Goal: Task Accomplishment & Management: Manage account settings

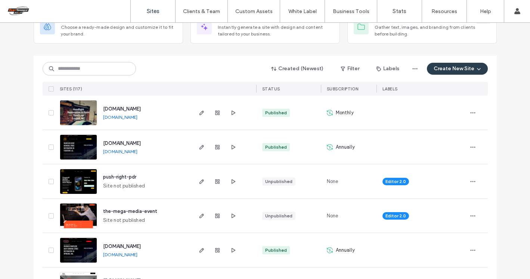
scroll to position [58, 0]
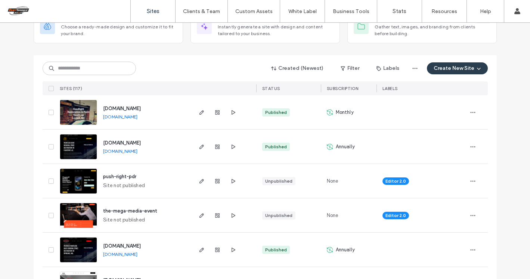
click at [121, 116] on link "[DOMAIN_NAME]" at bounding box center [120, 117] width 34 height 6
click at [470, 111] on icon "button" at bounding box center [472, 112] width 6 height 6
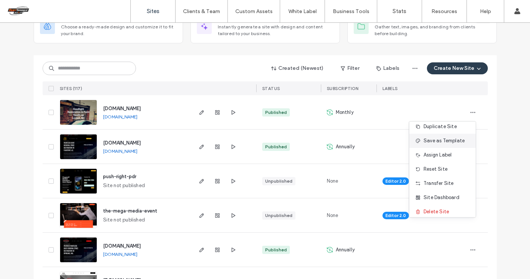
scroll to position [0, 0]
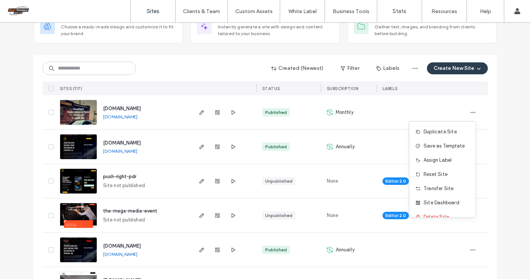
click at [235, 54] on div at bounding box center [265, 52] width 463 height 6
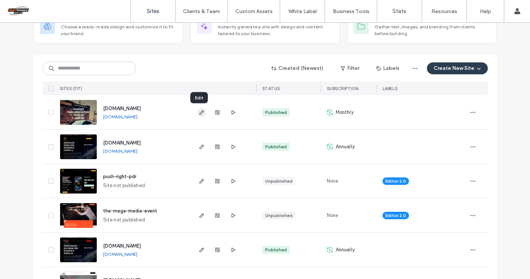
click at [199, 110] on icon "button" at bounding box center [202, 112] width 6 height 6
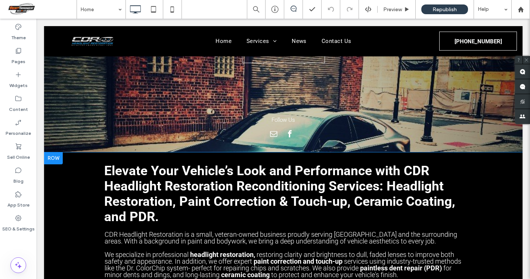
scroll to position [357, 0]
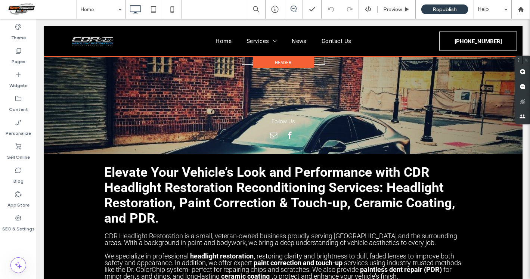
click at [335, 43] on div at bounding box center [283, 41] width 478 height 30
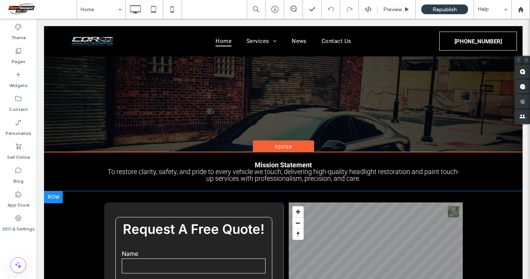
scroll to position [1880, 0]
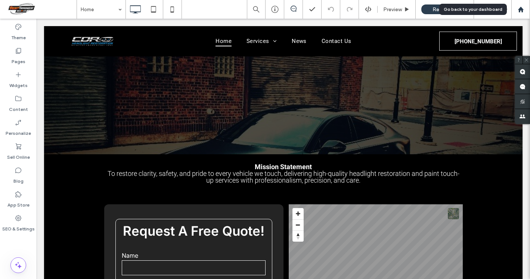
click at [521, 10] on use at bounding box center [520, 9] width 6 height 6
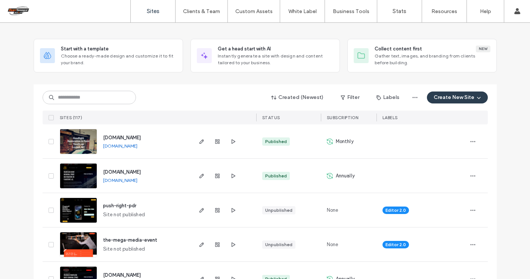
scroll to position [34, 0]
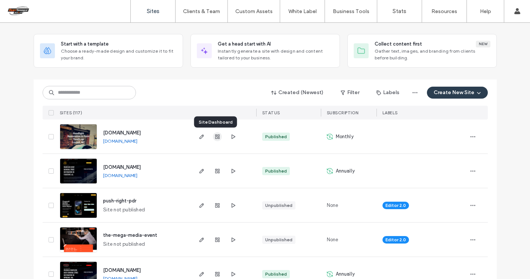
click at [215, 137] on use "button" at bounding box center [217, 136] width 4 height 4
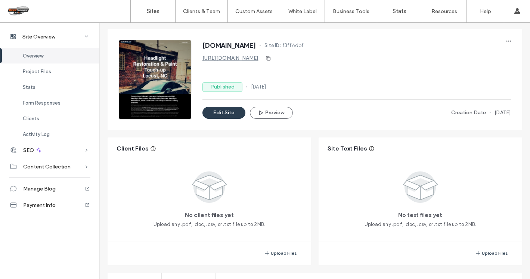
scroll to position [33, 0]
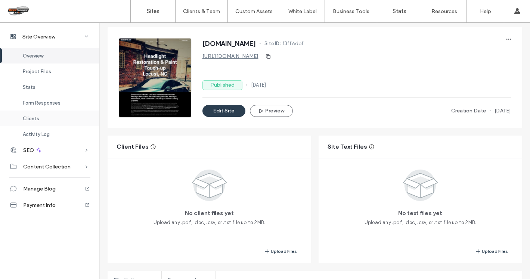
click at [36, 116] on span "Clients" at bounding box center [31, 119] width 16 height 6
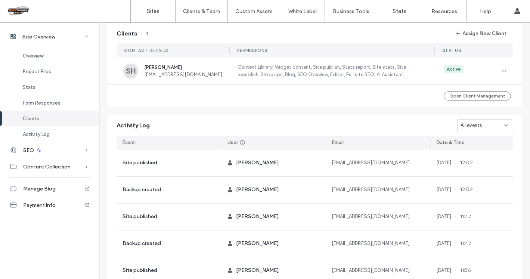
scroll to position [601, 0]
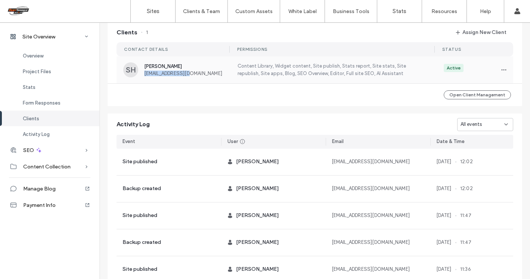
drag, startPoint x: 203, startPoint y: 76, endPoint x: 139, endPoint y: 77, distance: 64.6
click at [139, 77] on div "SH Shane Helseth recon@cdrauto.com" at bounding box center [175, 69] width 105 height 15
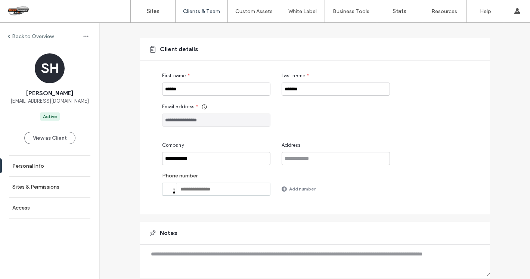
scroll to position [43, 0]
drag, startPoint x: 221, startPoint y: 118, endPoint x: 148, endPoint y: 118, distance: 73.5
click at [148, 118] on div "**********" at bounding box center [315, 126] width 350 height 176
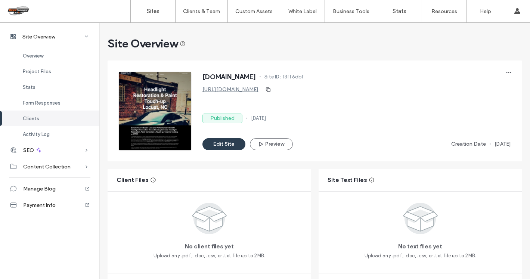
scroll to position [601, 0]
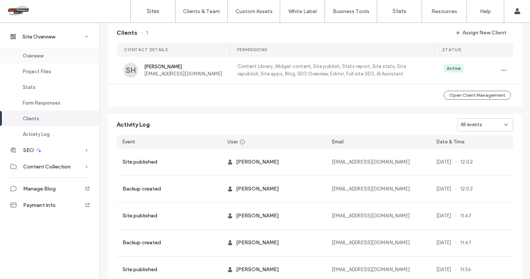
click at [36, 57] on span "Overview" at bounding box center [33, 56] width 21 height 6
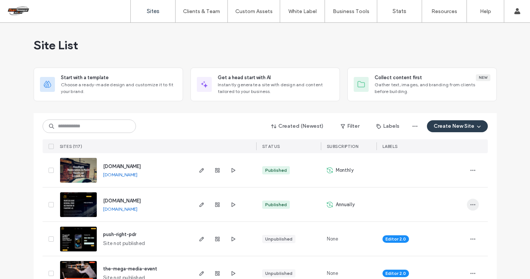
click at [469, 205] on icon "button" at bounding box center [472, 205] width 6 height 6
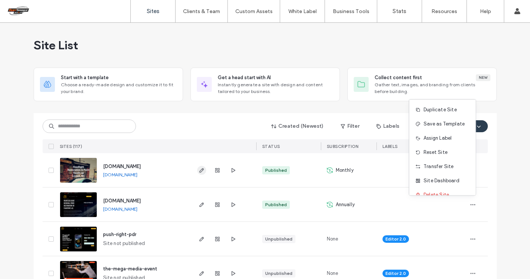
click at [199, 171] on use "button" at bounding box center [201, 170] width 4 height 4
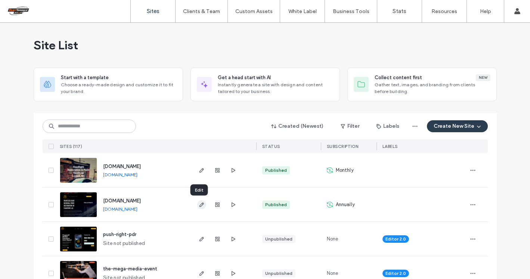
click at [199, 204] on icon "button" at bounding box center [202, 205] width 6 height 6
click at [470, 204] on use "button" at bounding box center [472, 204] width 5 height 1
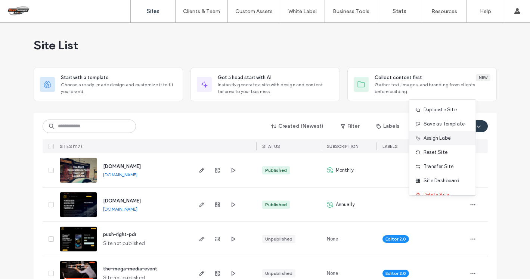
scroll to position [10, 0]
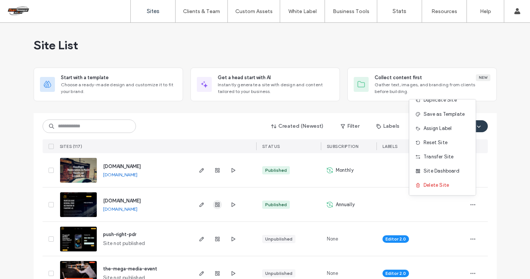
click at [215, 203] on use "button" at bounding box center [217, 204] width 4 height 4
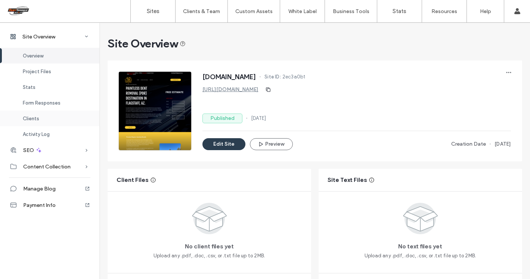
click at [31, 119] on span "Clients" at bounding box center [31, 119] width 16 height 6
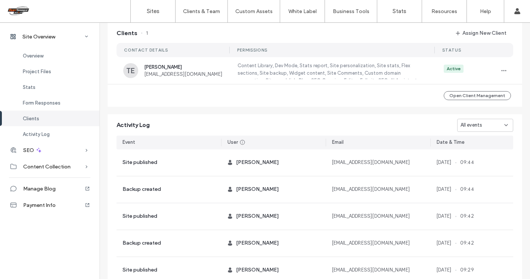
scroll to position [682, 0]
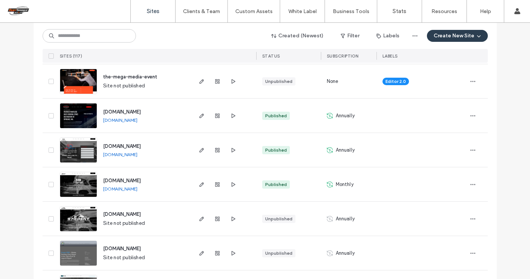
scroll to position [190, 0]
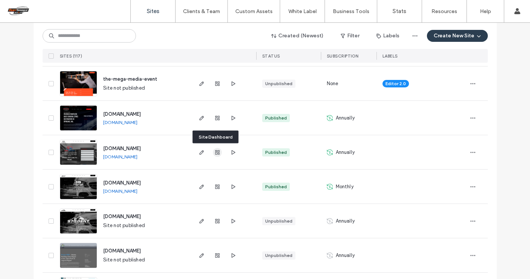
click at [215, 154] on use "button" at bounding box center [217, 152] width 4 height 4
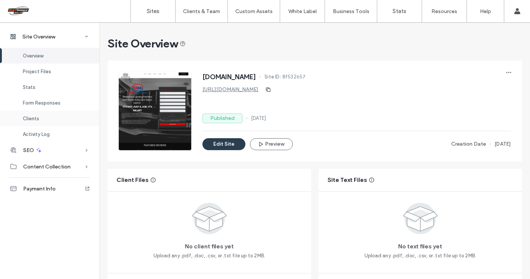
click at [27, 116] on span "Clients" at bounding box center [31, 119] width 16 height 6
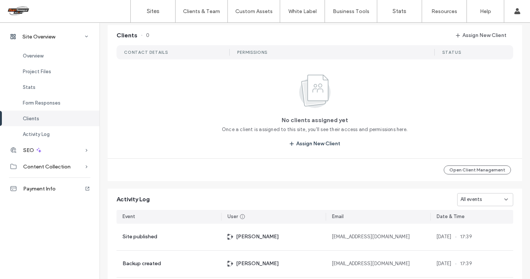
scroll to position [682, 0]
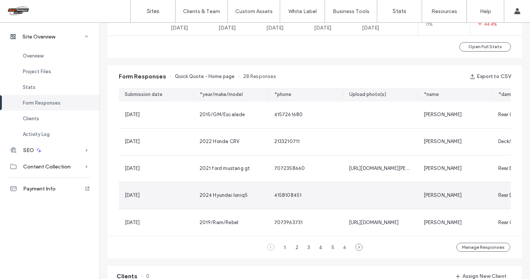
scroll to position [436, 0]
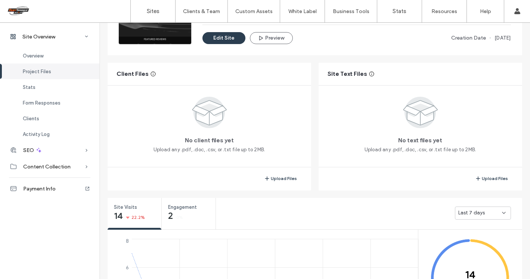
scroll to position [65, 0]
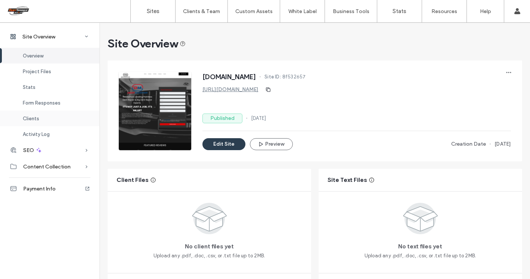
click at [30, 114] on div "Clients" at bounding box center [49, 118] width 99 height 16
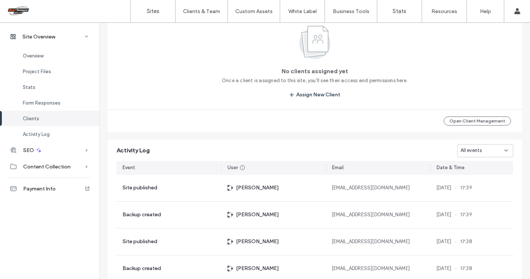
scroll to position [731, 0]
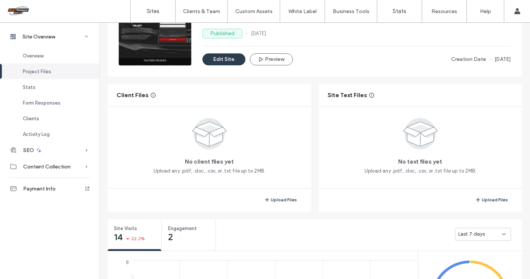
scroll to position [76, 0]
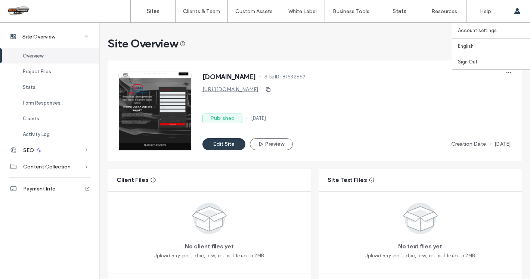
click at [520, 14] on div "Account settings English Español (España) Português Français Deutsch Türkçe Eng…" at bounding box center [516, 11] width 26 height 22
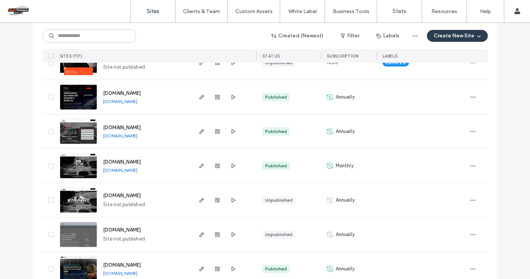
scroll to position [203, 0]
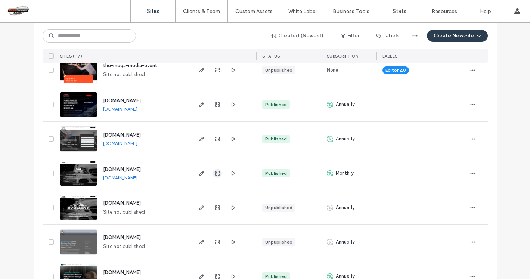
click at [215, 172] on use "button" at bounding box center [217, 173] width 4 height 4
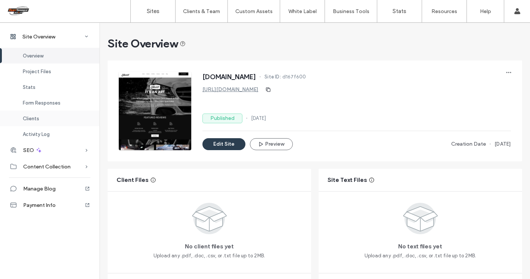
click at [30, 115] on div "Clients" at bounding box center [49, 118] width 99 height 16
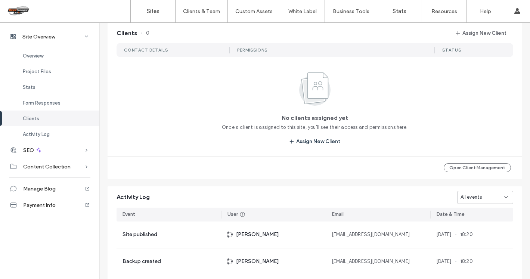
scroll to position [682, 0]
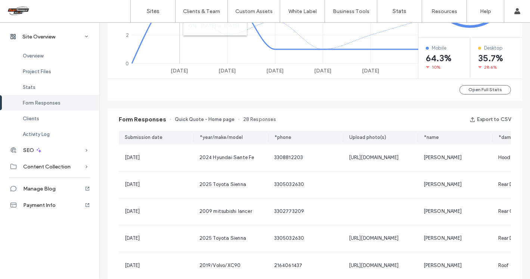
scroll to position [398, 0]
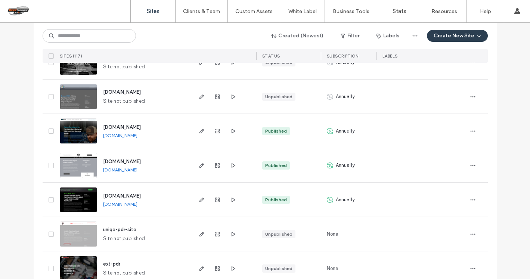
scroll to position [350, 0]
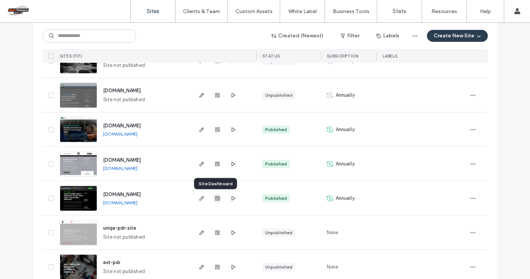
click at [214, 199] on icon "button" at bounding box center [217, 198] width 6 height 6
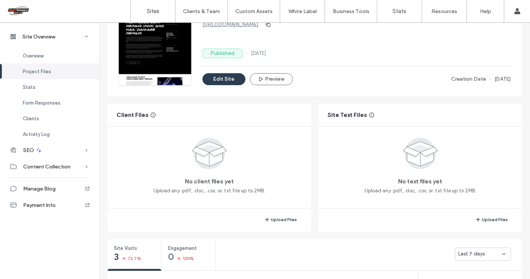
scroll to position [71, 0]
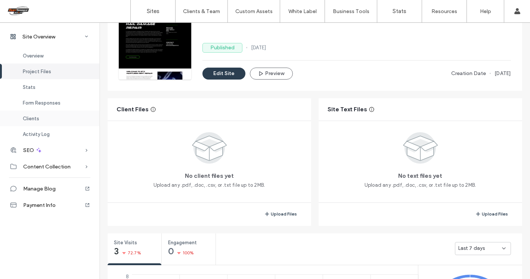
click at [34, 116] on span "Clients" at bounding box center [31, 119] width 16 height 6
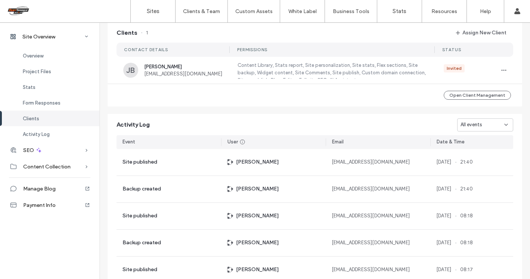
scroll to position [682, 0]
drag, startPoint x: 215, startPoint y: 77, endPoint x: 139, endPoint y: 76, distance: 75.4
click at [139, 76] on div "JB Javier Barrera jbdentrepair903@GMAIL.COM" at bounding box center [175, 69] width 105 height 15
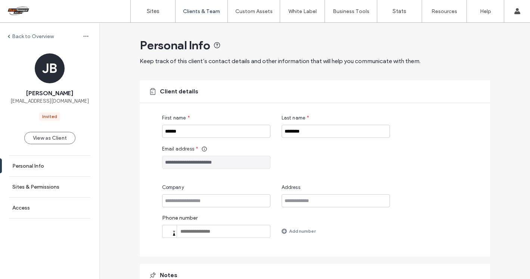
drag, startPoint x: 238, startPoint y: 163, endPoint x: 143, endPoint y: 159, distance: 95.2
click at [143, 159] on div "**********" at bounding box center [315, 168] width 350 height 176
click at [21, 36] on label "Back to Overview" at bounding box center [33, 36] width 42 height 6
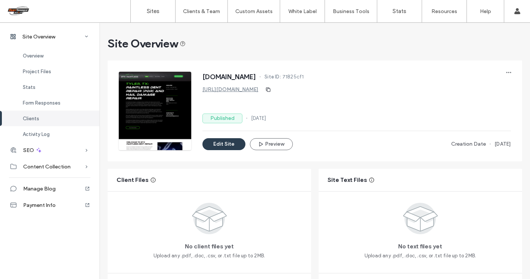
scroll to position [681, 0]
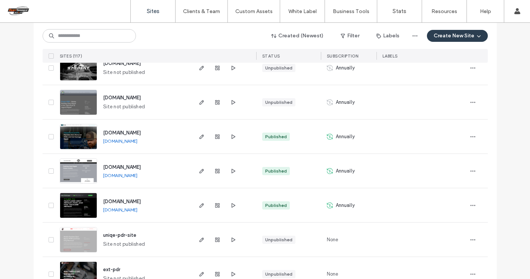
scroll to position [346, 0]
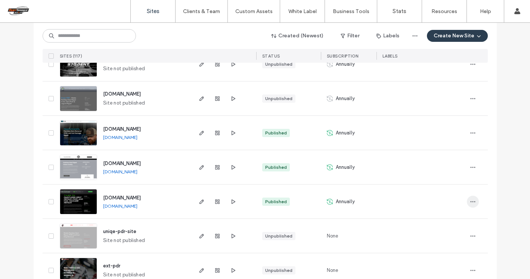
click at [471, 204] on icon "button" at bounding box center [472, 202] width 6 height 6
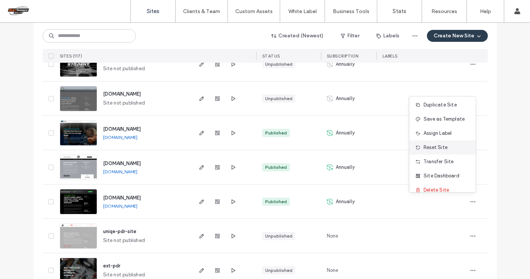
scroll to position [0, 0]
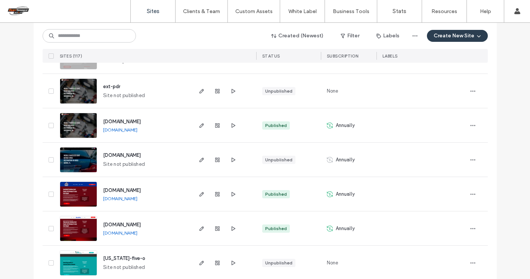
scroll to position [527, 0]
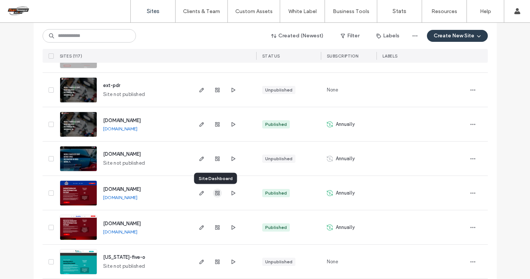
click at [214, 193] on icon "button" at bounding box center [217, 193] width 6 height 6
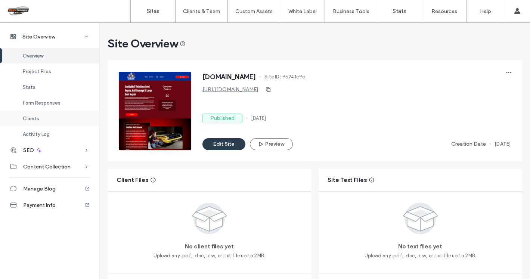
click at [26, 117] on span "Clients" at bounding box center [31, 119] width 16 height 6
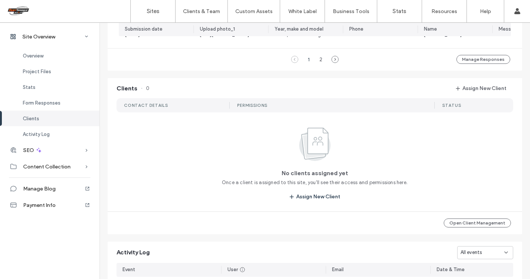
scroll to position [617, 0]
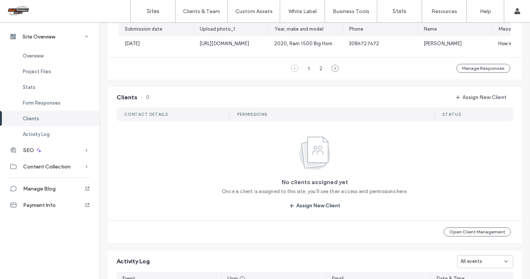
click at [150, 117] on div "CONTACT DETAILS" at bounding box center [146, 114] width 44 height 5
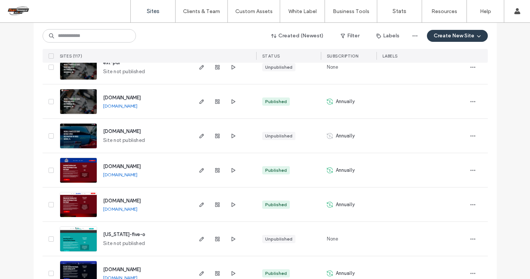
scroll to position [554, 0]
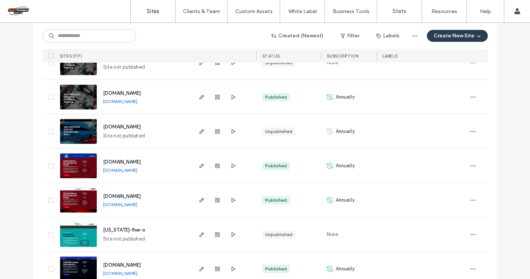
click at [136, 170] on link "[DOMAIN_NAME]" at bounding box center [120, 170] width 34 height 6
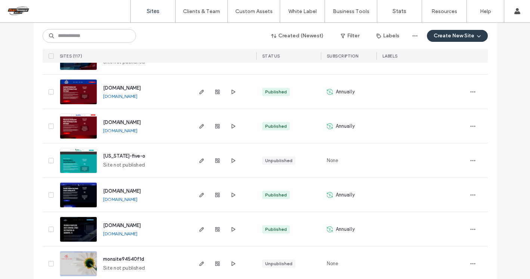
scroll to position [629, 0]
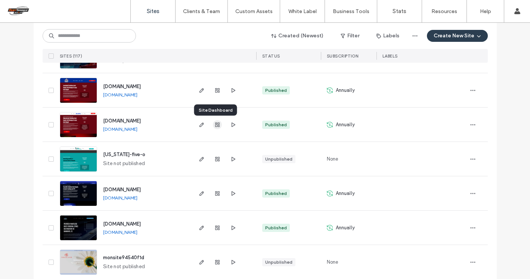
click at [215, 122] on use "button" at bounding box center [217, 124] width 4 height 4
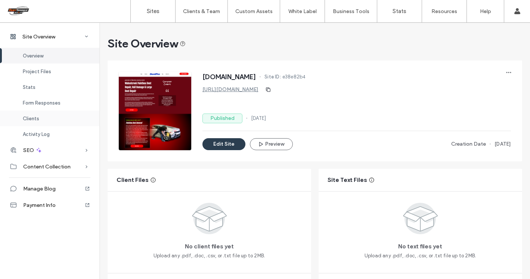
click at [26, 116] on span "Clients" at bounding box center [31, 119] width 16 height 6
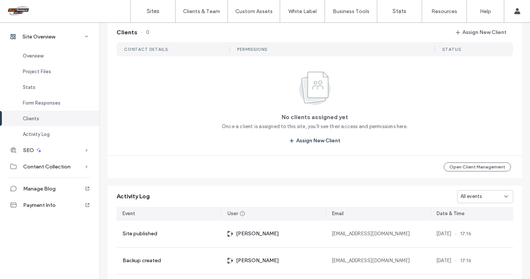
scroll to position [649, 0]
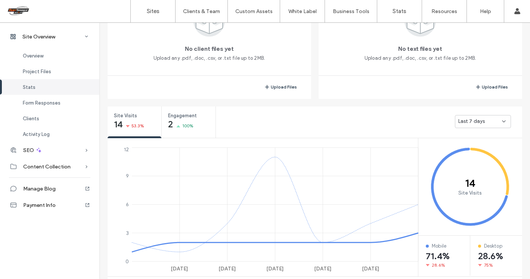
scroll to position [194, 0]
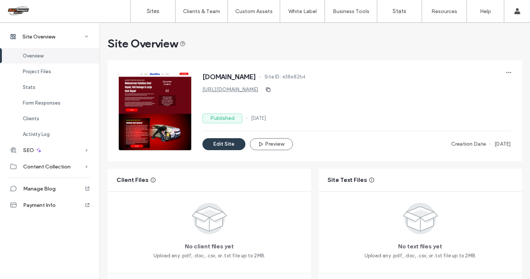
click at [235, 88] on link "https://www.dentprocontracosta.com" at bounding box center [230, 89] width 56 height 6
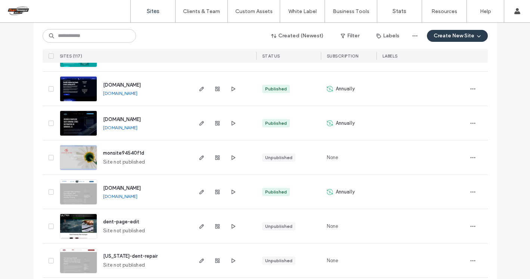
scroll to position [734, 0]
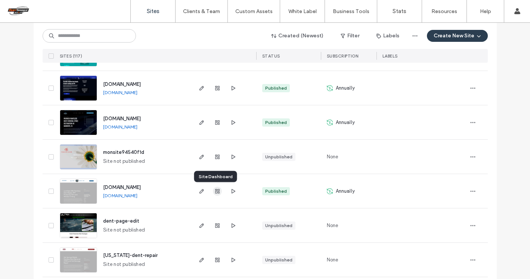
click at [216, 189] on icon "button" at bounding box center [217, 191] width 6 height 6
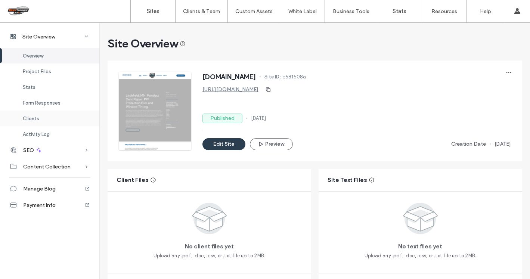
click at [28, 117] on span "Clients" at bounding box center [31, 119] width 16 height 6
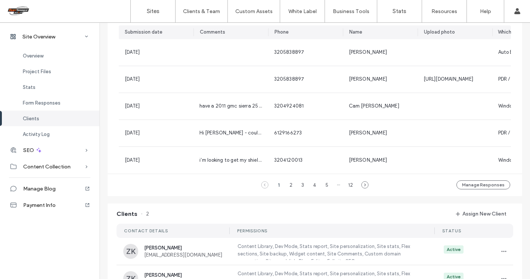
scroll to position [586, 0]
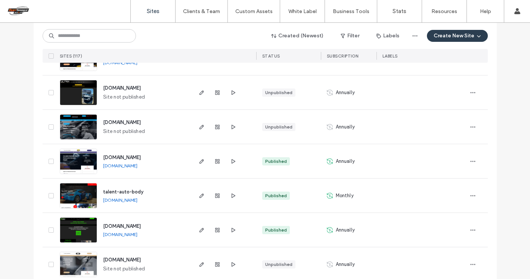
scroll to position [1075, 0]
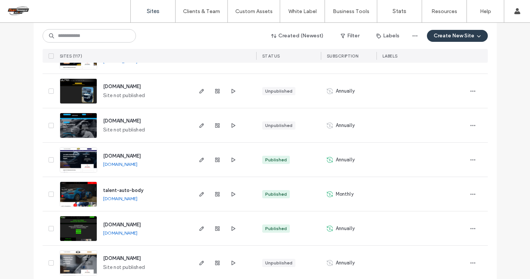
click at [125, 155] on span "[DOMAIN_NAME]" at bounding box center [122, 156] width 38 height 6
click at [129, 161] on link "[DOMAIN_NAME]" at bounding box center [120, 164] width 34 height 6
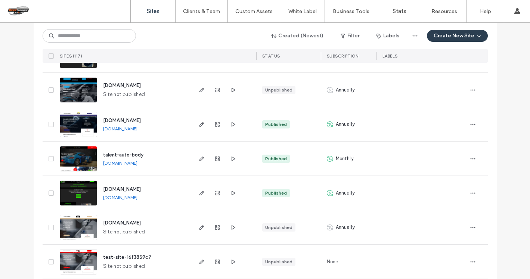
scroll to position [1111, 0]
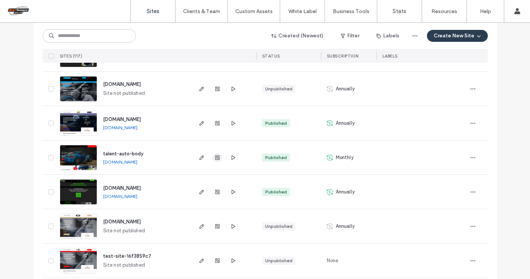
click at [215, 157] on use "button" at bounding box center [217, 157] width 4 height 4
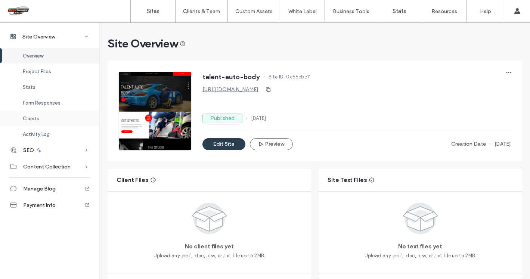
click at [32, 118] on span "Clients" at bounding box center [31, 119] width 16 height 6
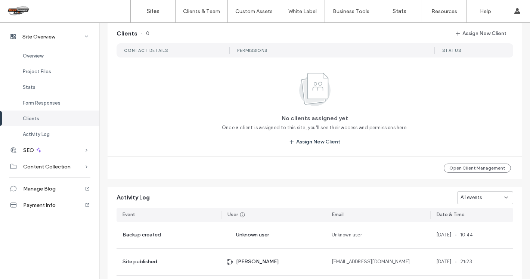
scroll to position [628, 0]
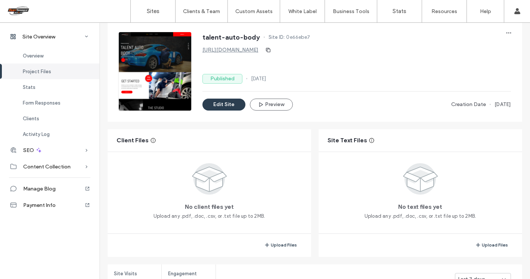
scroll to position [38, 0]
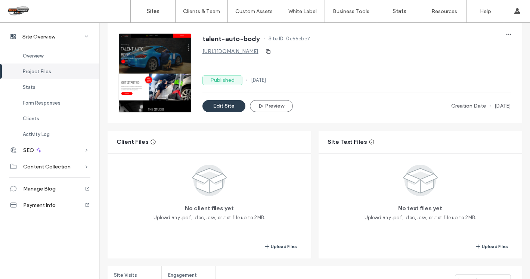
click at [241, 53] on link "http://talent-auto-body.multiscreensite.com" at bounding box center [230, 51] width 56 height 6
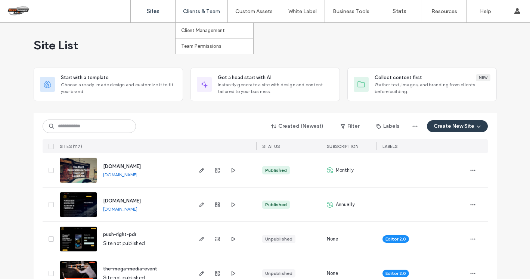
click at [207, 8] on label "Clients & Team" at bounding box center [201, 11] width 37 height 6
click at [208, 32] on label "Client Management" at bounding box center [203, 31] width 44 height 6
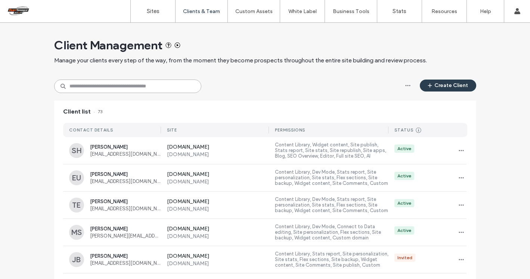
click at [119, 86] on input at bounding box center [127, 85] width 147 height 13
paste input "**********"
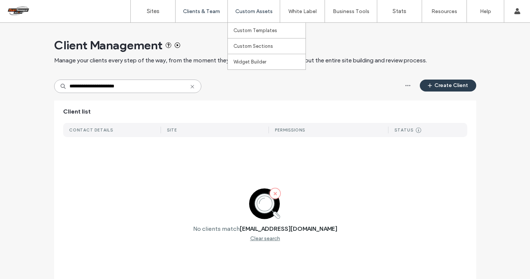
type input "**********"
click at [202, 13] on label "Clients & Team" at bounding box center [201, 11] width 37 height 6
click at [161, 12] on link "Sites" at bounding box center [153, 11] width 44 height 22
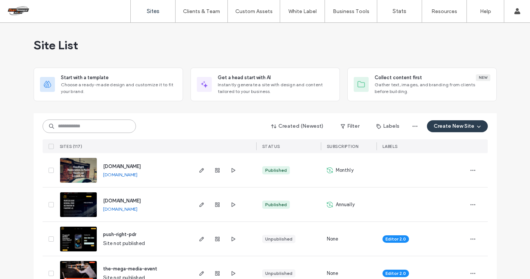
click at [110, 127] on input at bounding box center [89, 125] width 93 height 13
paste input "**********"
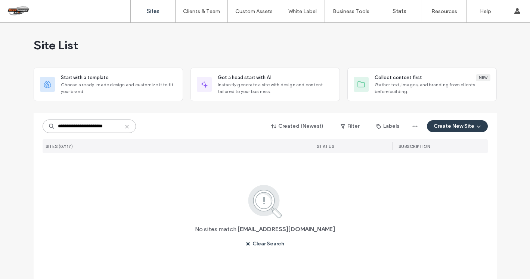
type input "**********"
click at [124, 125] on icon at bounding box center [127, 127] width 6 height 6
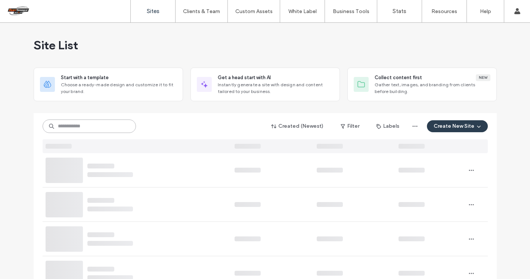
scroll to position [0, 0]
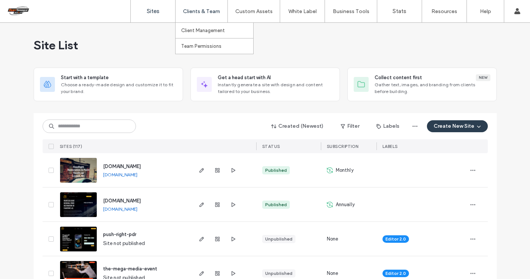
click at [205, 11] on label "Clients & Team" at bounding box center [201, 11] width 37 height 6
click at [203, 30] on label "Client Management" at bounding box center [203, 31] width 44 height 6
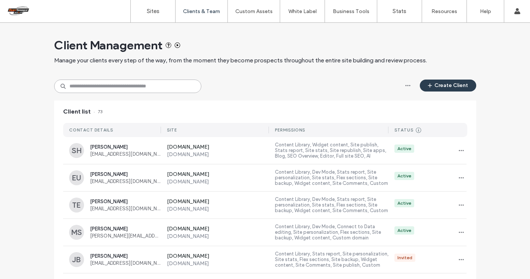
click at [150, 85] on input at bounding box center [127, 85] width 147 height 13
paste input "**********"
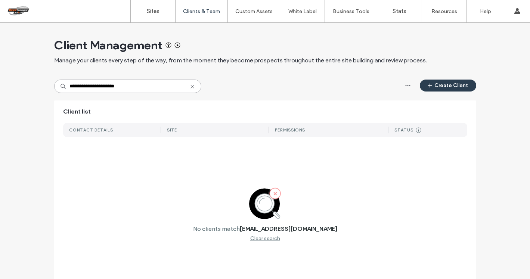
type input "**********"
click at [190, 87] on icon at bounding box center [192, 87] width 6 height 6
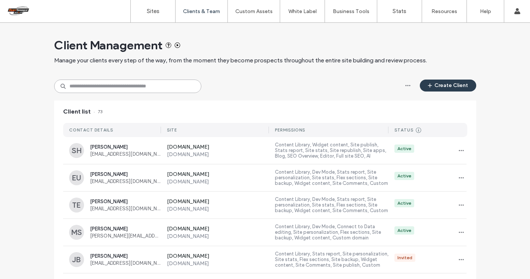
paste input "**********"
type input "**********"
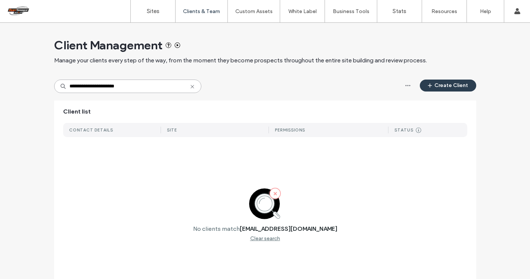
drag, startPoint x: 153, startPoint y: 84, endPoint x: 55, endPoint y: 84, distance: 98.1
click at [55, 85] on input "**********" at bounding box center [127, 85] width 147 height 13
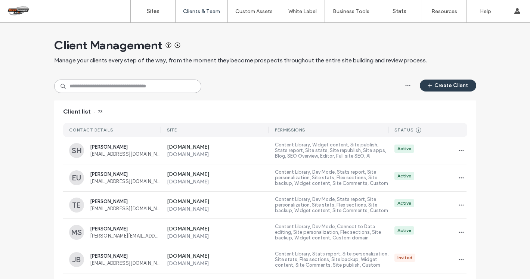
paste input "**********"
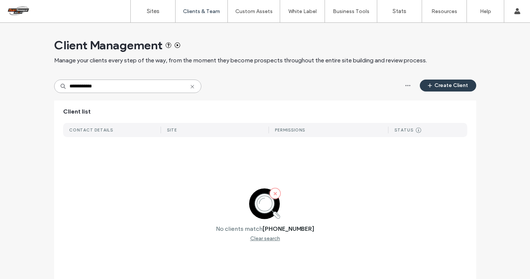
type input "**********"
click at [189, 87] on icon at bounding box center [192, 87] width 6 height 6
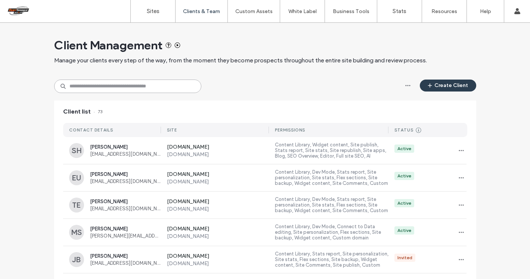
paste input "**********"
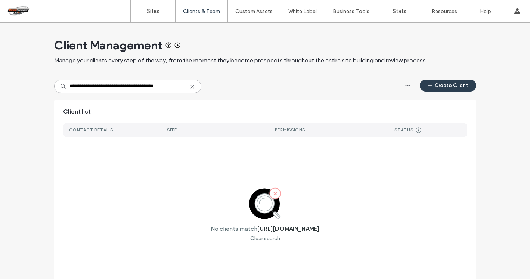
type input "**********"
click at [191, 87] on icon at bounding box center [192, 87] width 6 height 6
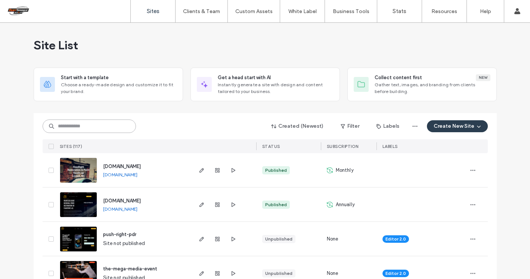
click at [79, 129] on input at bounding box center [89, 125] width 93 height 13
paste input "**********"
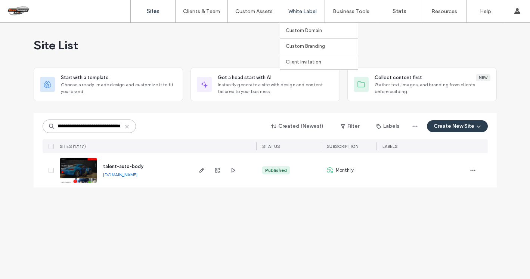
type input "**********"
click at [216, 169] on icon "button" at bounding box center [217, 170] width 6 height 6
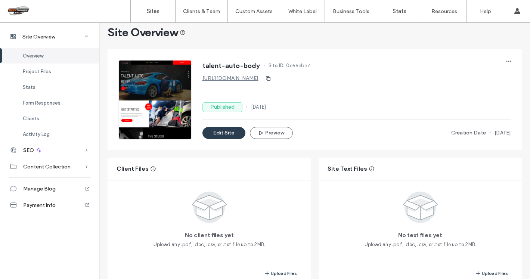
scroll to position [13, 0]
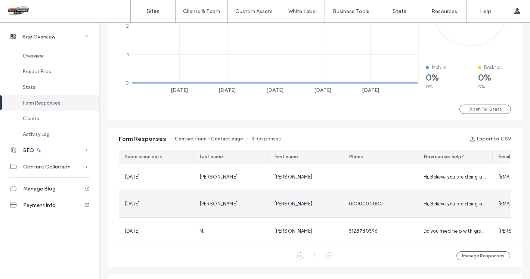
scroll to position [473, 0]
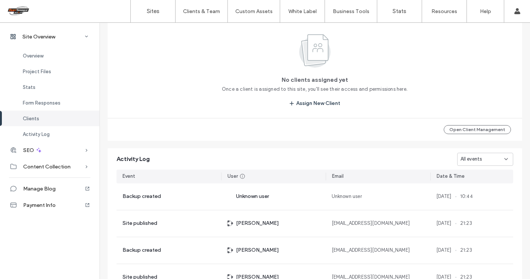
scroll to position [666, 0]
click at [39, 115] on div "Clients" at bounding box center [49, 118] width 99 height 16
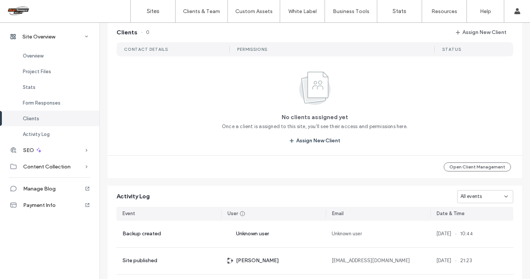
scroll to position [628, 0]
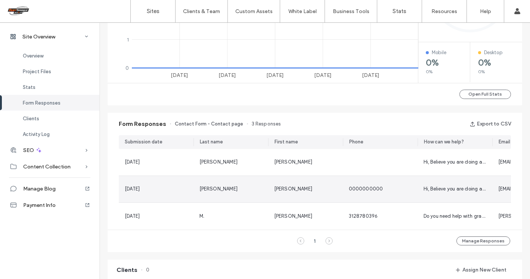
scroll to position [388, 0]
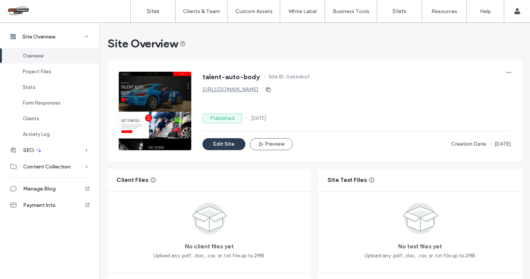
click at [227, 89] on link "http://talent-auto-body.multiscreensite.com" at bounding box center [230, 89] width 56 height 6
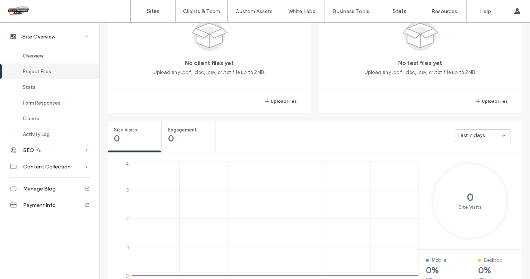
scroll to position [43, 0]
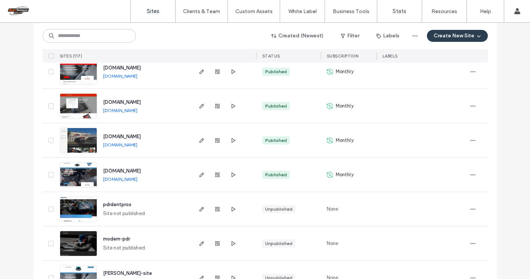
scroll to position [1577, 0]
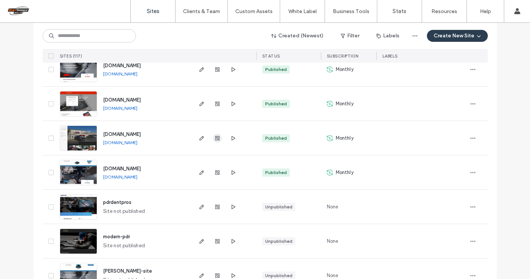
click at [215, 140] on use "button" at bounding box center [217, 138] width 4 height 4
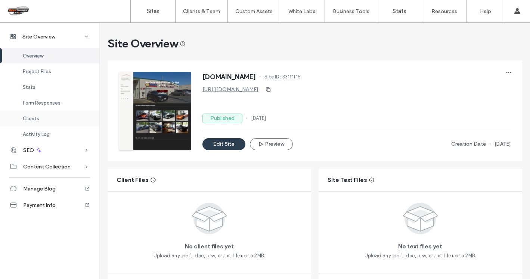
click at [26, 116] on span "Clients" at bounding box center [31, 119] width 16 height 6
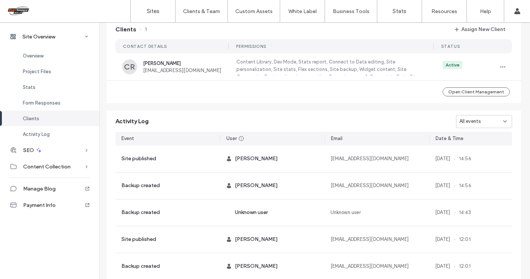
scroll to position [683, 3]
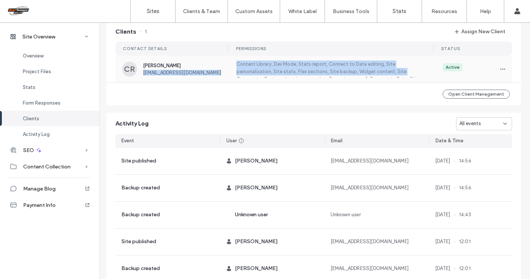
drag, startPoint x: 138, startPoint y: 77, endPoint x: 225, endPoint y: 79, distance: 86.6
click at [225, 79] on div "CR Coryne Rich coryne@americandentspecialists.com Content Library, Dev Mode, St…" at bounding box center [313, 69] width 396 height 27
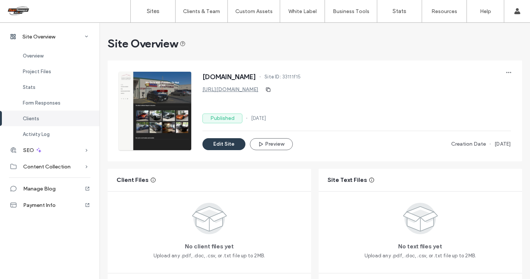
scroll to position [681, 0]
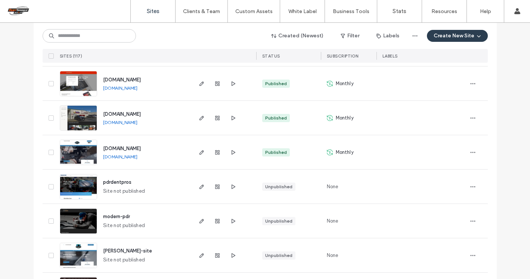
scroll to position [1598, 0]
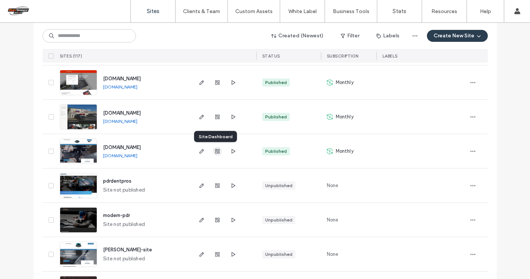
click at [214, 150] on icon "button" at bounding box center [217, 151] width 6 height 6
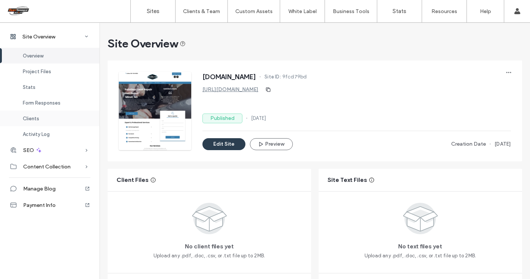
click at [35, 117] on span "Clients" at bounding box center [31, 119] width 16 height 6
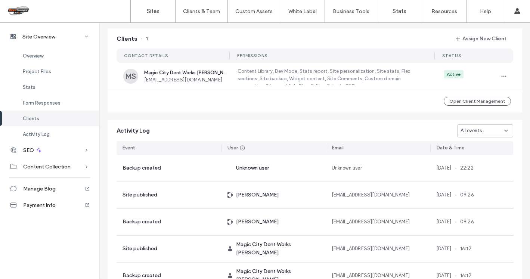
scroll to position [682, 0]
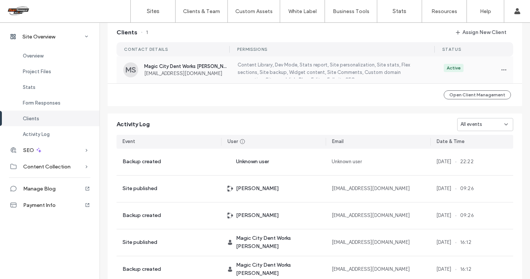
click at [193, 75] on span "magiccitydentworks@gmail.com" at bounding box center [186, 74] width 84 height 6
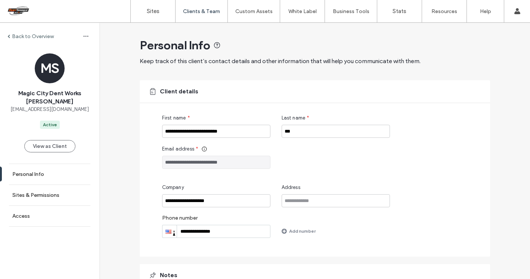
drag, startPoint x: 250, startPoint y: 164, endPoint x: 139, endPoint y: 161, distance: 111.2
click at [140, 162] on div "**********" at bounding box center [315, 168] width 350 height 176
click at [128, 119] on div "**********" at bounding box center [314, 185] width 430 height 325
drag, startPoint x: 243, startPoint y: 164, endPoint x: 157, endPoint y: 162, distance: 85.5
click at [157, 162] on div "**********" at bounding box center [315, 168] width 350 height 176
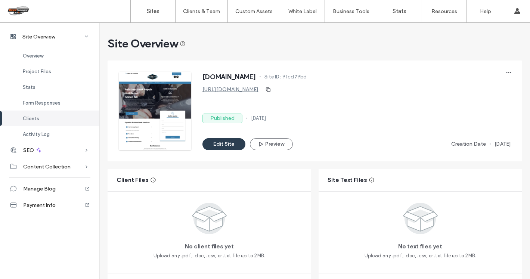
scroll to position [681, 0]
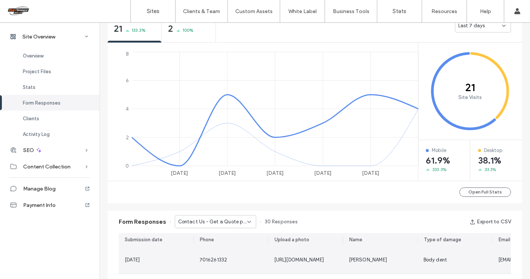
scroll to position [274, 0]
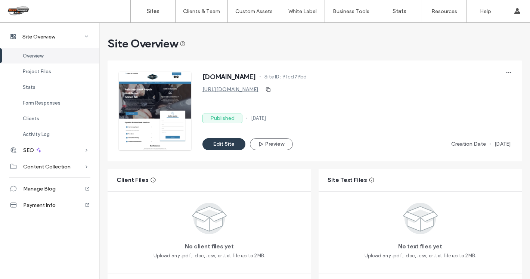
click at [249, 92] on link "https://www.magiccitydentworks.com" at bounding box center [230, 89] width 56 height 6
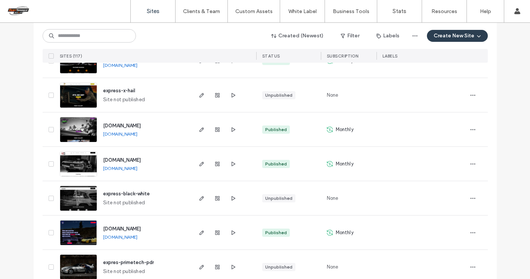
scroll to position [1965, 0]
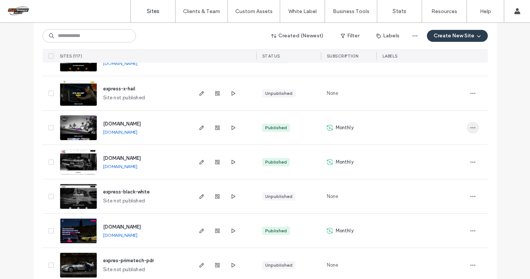
click at [471, 128] on icon "button" at bounding box center [472, 128] width 6 height 6
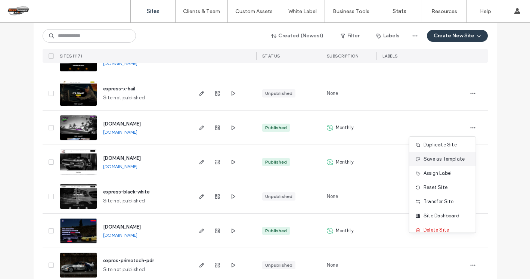
scroll to position [0, 0]
click at [484, 147] on div at bounding box center [476, 162] width 21 height 34
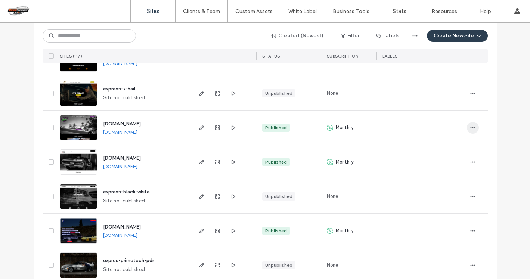
click at [470, 126] on icon "button" at bounding box center [472, 128] width 6 height 6
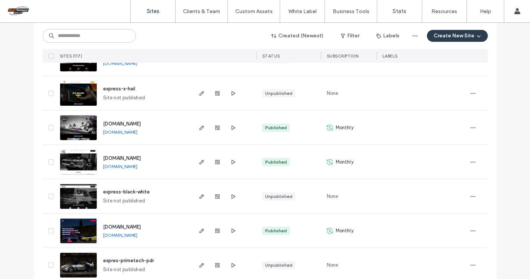
click at [141, 121] on span "www.dentmavenpdr.com" at bounding box center [122, 124] width 38 height 6
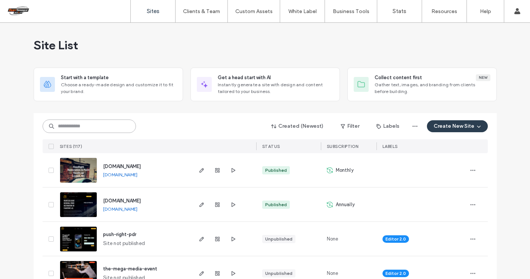
click at [110, 128] on input at bounding box center [89, 125] width 93 height 13
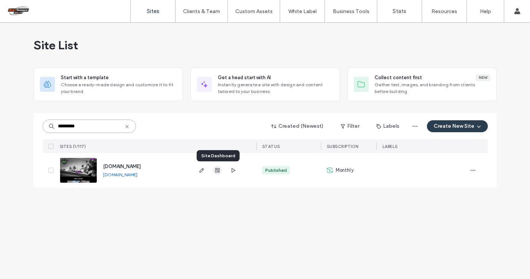
type input "*********"
click at [218, 170] on use "button" at bounding box center [217, 170] width 4 height 4
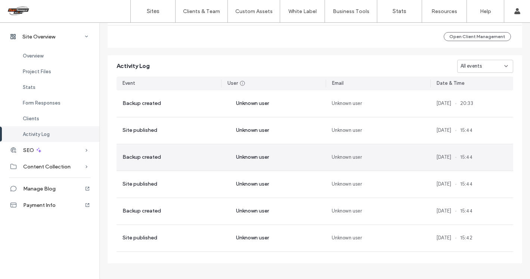
scroll to position [738, 0]
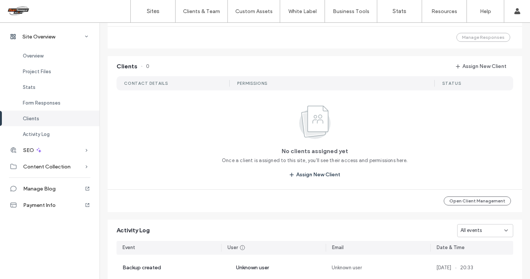
scroll to position [212, 0]
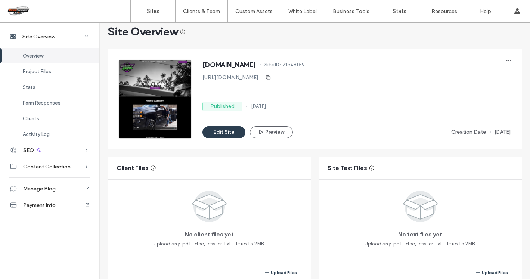
scroll to position [13, 0]
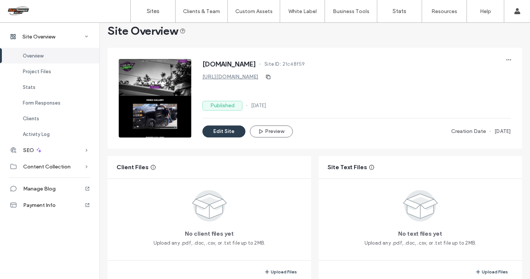
click at [222, 106] on label "Published" at bounding box center [222, 106] width 40 height 10
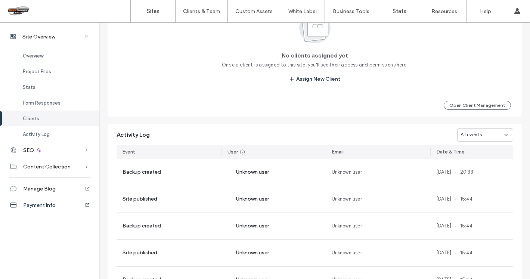
click at [51, 201] on div "Payment Info" at bounding box center [49, 205] width 99 height 16
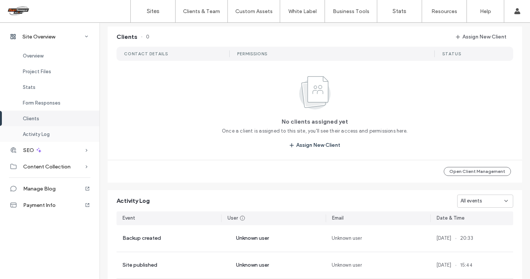
click at [26, 134] on span "Activity Log" at bounding box center [36, 134] width 27 height 6
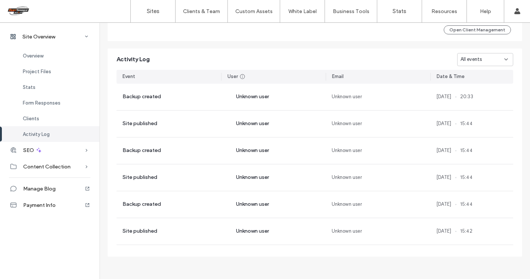
scroll to position [748, 0]
click at [28, 166] on span "Content Collection" at bounding box center [46, 166] width 47 height 6
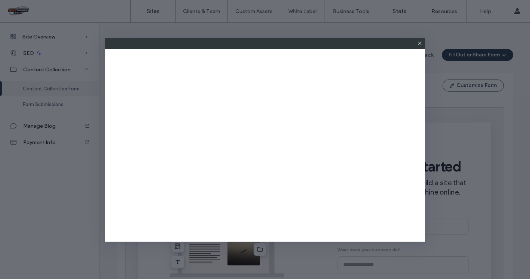
click at [421, 43] on icon at bounding box center [419, 43] width 6 height 6
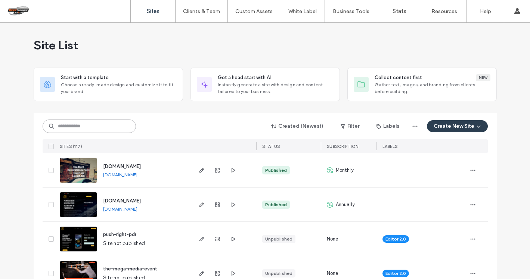
click at [125, 124] on input at bounding box center [89, 125] width 93 height 13
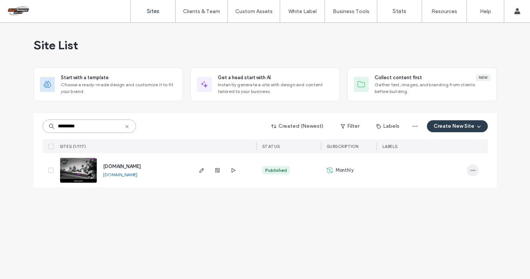
type input "*********"
click at [473, 168] on icon "button" at bounding box center [472, 170] width 6 height 6
click at [345, 226] on div "Site List Start with a template Choose a ready-made design and customize it to …" at bounding box center [265, 151] width 530 height 256
click at [52, 168] on span at bounding box center [51, 170] width 5 height 5
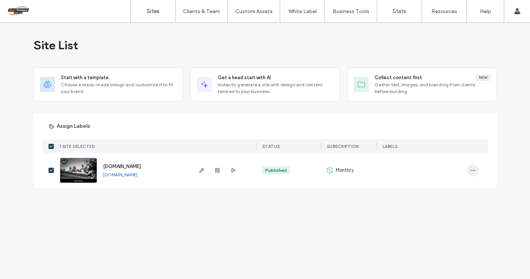
click at [475, 169] on icon "button" at bounding box center [472, 170] width 6 height 6
click at [247, 245] on div "Site List Start with a template Choose a ready-made design and customize it to …" at bounding box center [265, 151] width 530 height 256
click at [298, 169] on div "Published" at bounding box center [288, 170] width 65 height 34
click at [275, 170] on div "Published" at bounding box center [276, 170] width 22 height 7
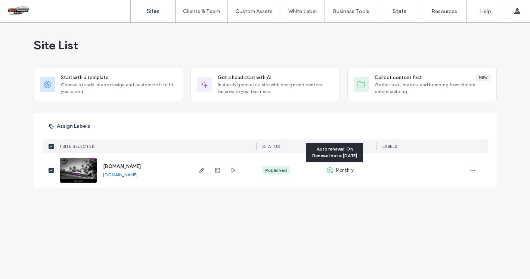
click at [344, 173] on span "Monthly" at bounding box center [344, 169] width 18 height 7
click at [345, 173] on span "Monthly" at bounding box center [344, 169] width 18 height 7
click at [162, 15] on link "Sites" at bounding box center [153, 11] width 44 height 22
click at [202, 168] on use "button" at bounding box center [201, 170] width 4 height 4
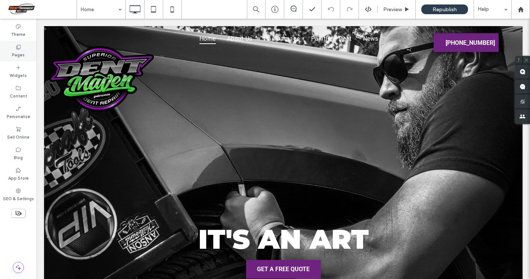
click at [18, 53] on label "Pages" at bounding box center [18, 54] width 13 height 8
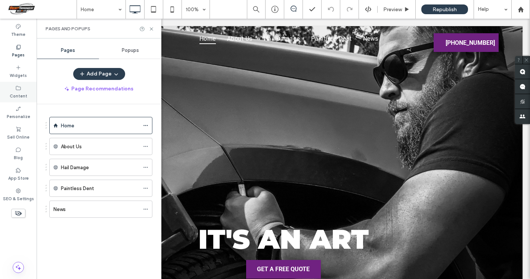
click at [19, 96] on label "Content" at bounding box center [19, 95] width 18 height 8
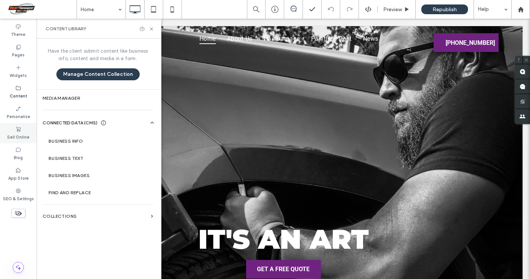
click at [19, 136] on label "Sell Online" at bounding box center [18, 136] width 22 height 8
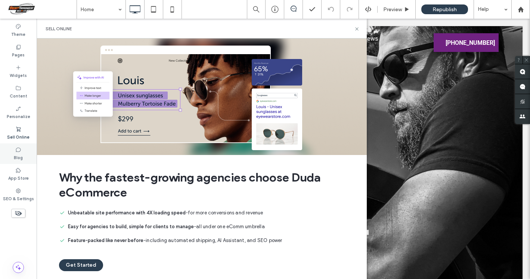
click at [19, 152] on icon at bounding box center [18, 150] width 6 height 6
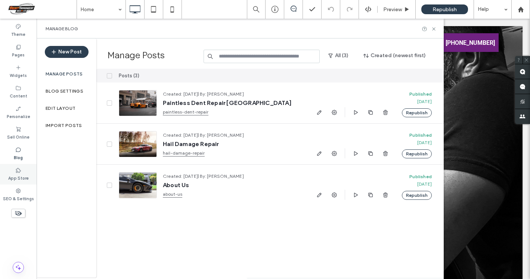
click at [20, 181] on label "App Store" at bounding box center [18, 177] width 21 height 8
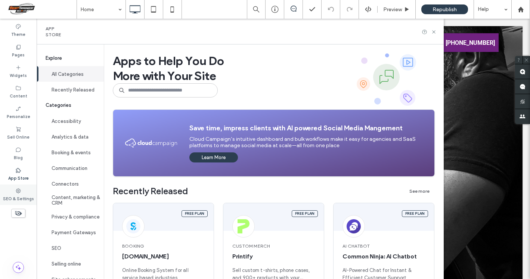
click at [20, 196] on label "SEO & Settings" at bounding box center [18, 198] width 31 height 8
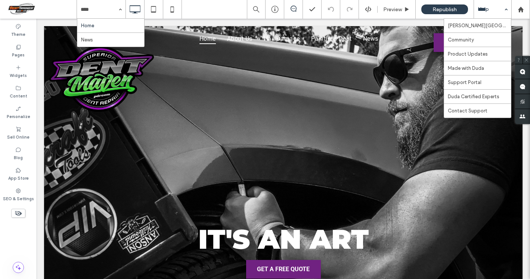
click at [490, 13] on div "Help" at bounding box center [492, 9] width 37 height 19
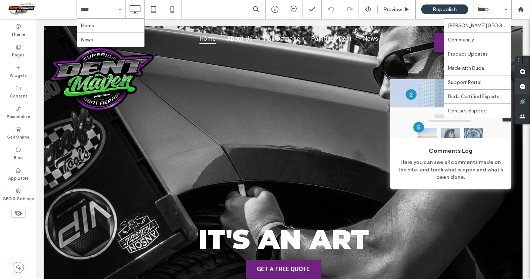
click at [524, 85] on span at bounding box center [522, 86] width 15 height 15
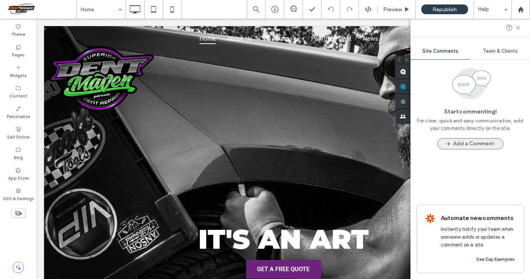
click at [467, 147] on button "Add a Comment" at bounding box center [470, 143] width 66 height 11
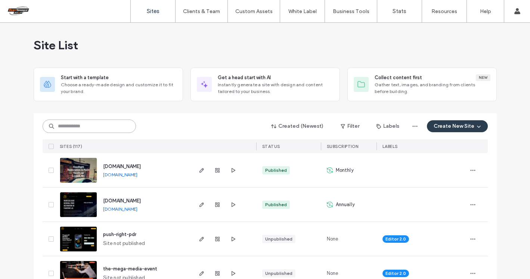
click at [113, 125] on input at bounding box center [89, 125] width 93 height 13
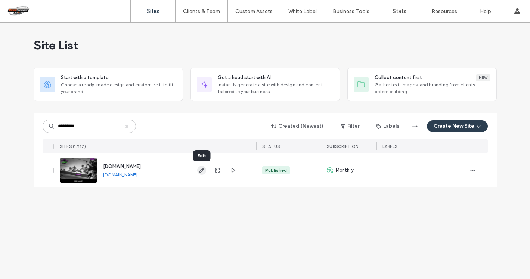
type input "*********"
click at [203, 168] on use "button" at bounding box center [201, 170] width 4 height 4
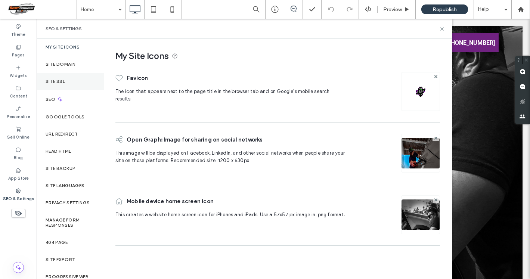
click at [57, 80] on label "Site SSL" at bounding box center [55, 81] width 19 height 5
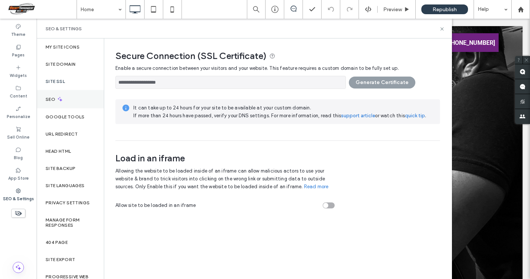
click at [57, 99] on icon at bounding box center [60, 99] width 6 height 6
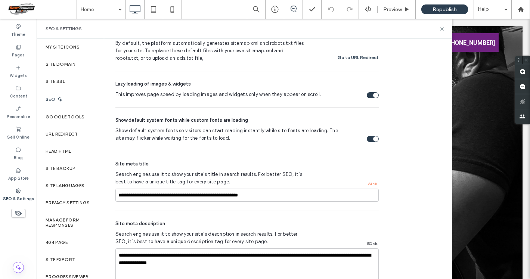
scroll to position [460, 0]
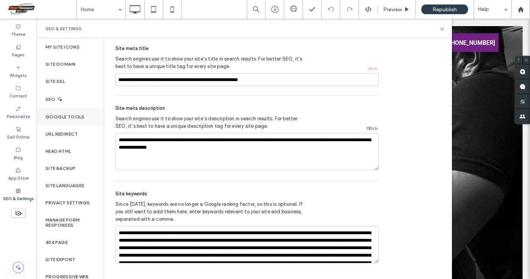
click at [54, 118] on label "Google Tools" at bounding box center [65, 116] width 39 height 5
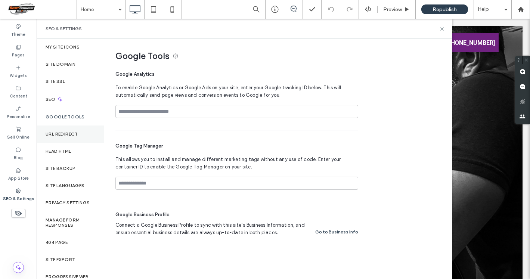
click at [55, 134] on label "URL Redirect" at bounding box center [62, 133] width 32 height 5
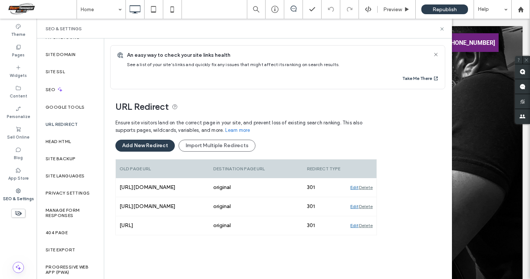
scroll to position [12, 0]
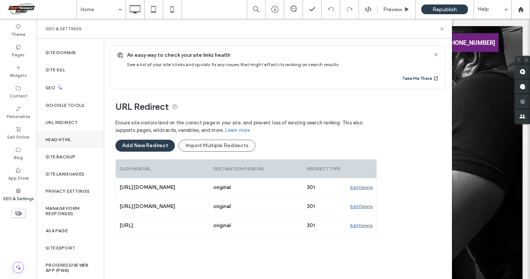
click at [62, 137] on label "Head HTML" at bounding box center [59, 139] width 26 height 5
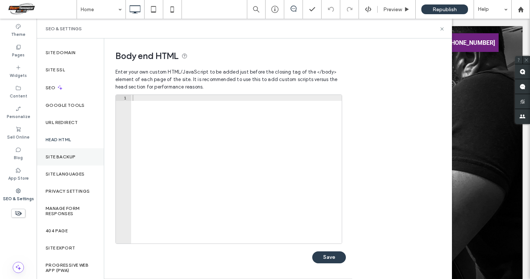
click at [62, 155] on label "Site Backup" at bounding box center [61, 156] width 30 height 5
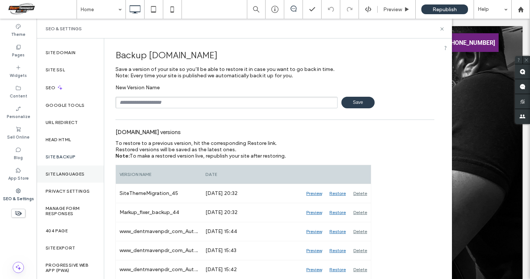
click at [59, 174] on label "Site Languages" at bounding box center [65, 173] width 39 height 5
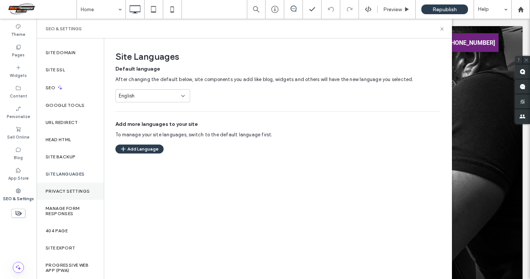
click at [60, 192] on label "Privacy Settings" at bounding box center [68, 190] width 44 height 5
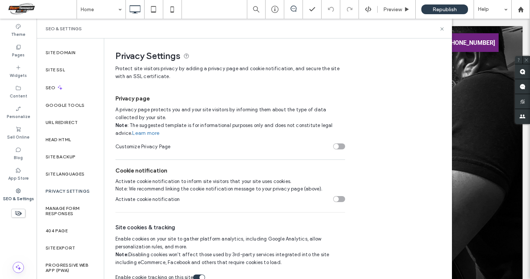
scroll to position [11, 0]
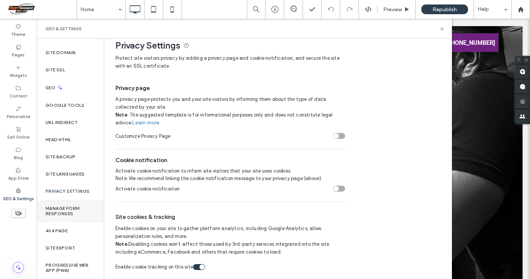
click at [63, 211] on label "Manage Form Responses" at bounding box center [70, 211] width 49 height 10
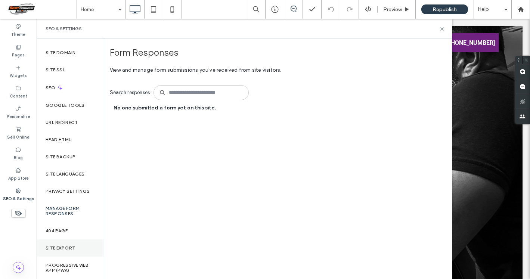
click at [60, 247] on label "Site Export" at bounding box center [60, 247] width 29 height 5
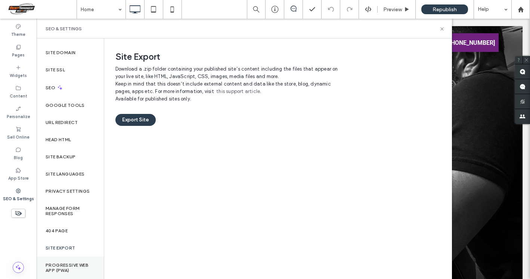
click at [62, 266] on label "Progressive Web App (PWA)" at bounding box center [70, 267] width 49 height 10
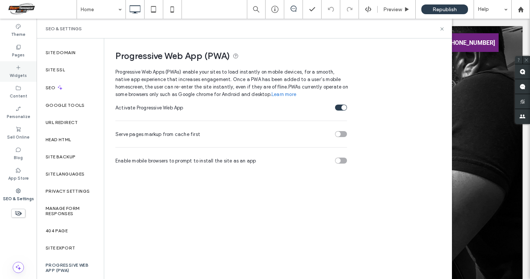
click at [17, 71] on label "Widgets" at bounding box center [18, 75] width 17 height 8
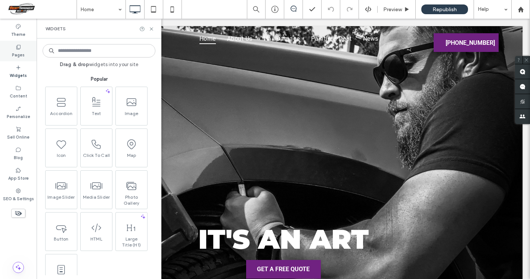
click at [18, 56] on label "Pages" at bounding box center [18, 54] width 13 height 8
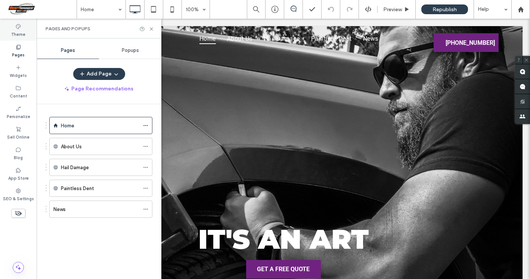
click at [19, 34] on label "Theme" at bounding box center [18, 33] width 14 height 8
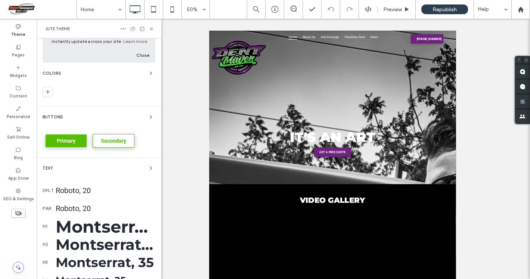
scroll to position [0, 0]
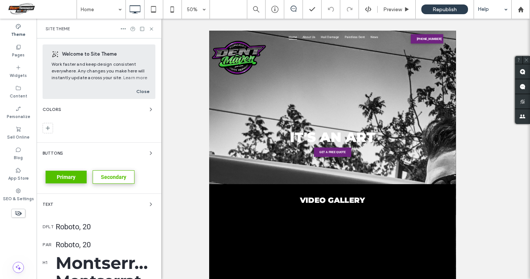
click at [504, 8] on div "Help" at bounding box center [492, 9] width 37 height 19
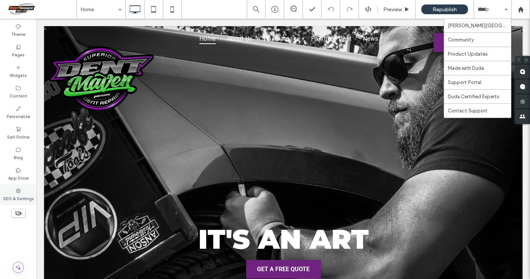
click at [18, 189] on icon at bounding box center [18, 191] width 6 height 6
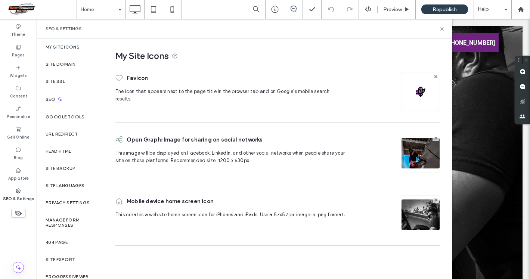
click at [62, 48] on label "My Site Icons" at bounding box center [63, 46] width 34 height 5
click at [276, 12] on use at bounding box center [274, 9] width 7 height 7
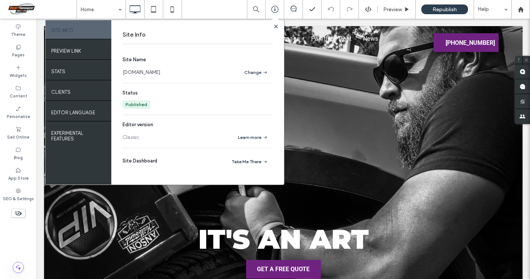
click at [134, 106] on div "Published" at bounding box center [136, 104] width 22 height 7
click at [523, 9] on icon at bounding box center [520, 9] width 6 height 6
